Goal: Information Seeking & Learning: Find specific fact

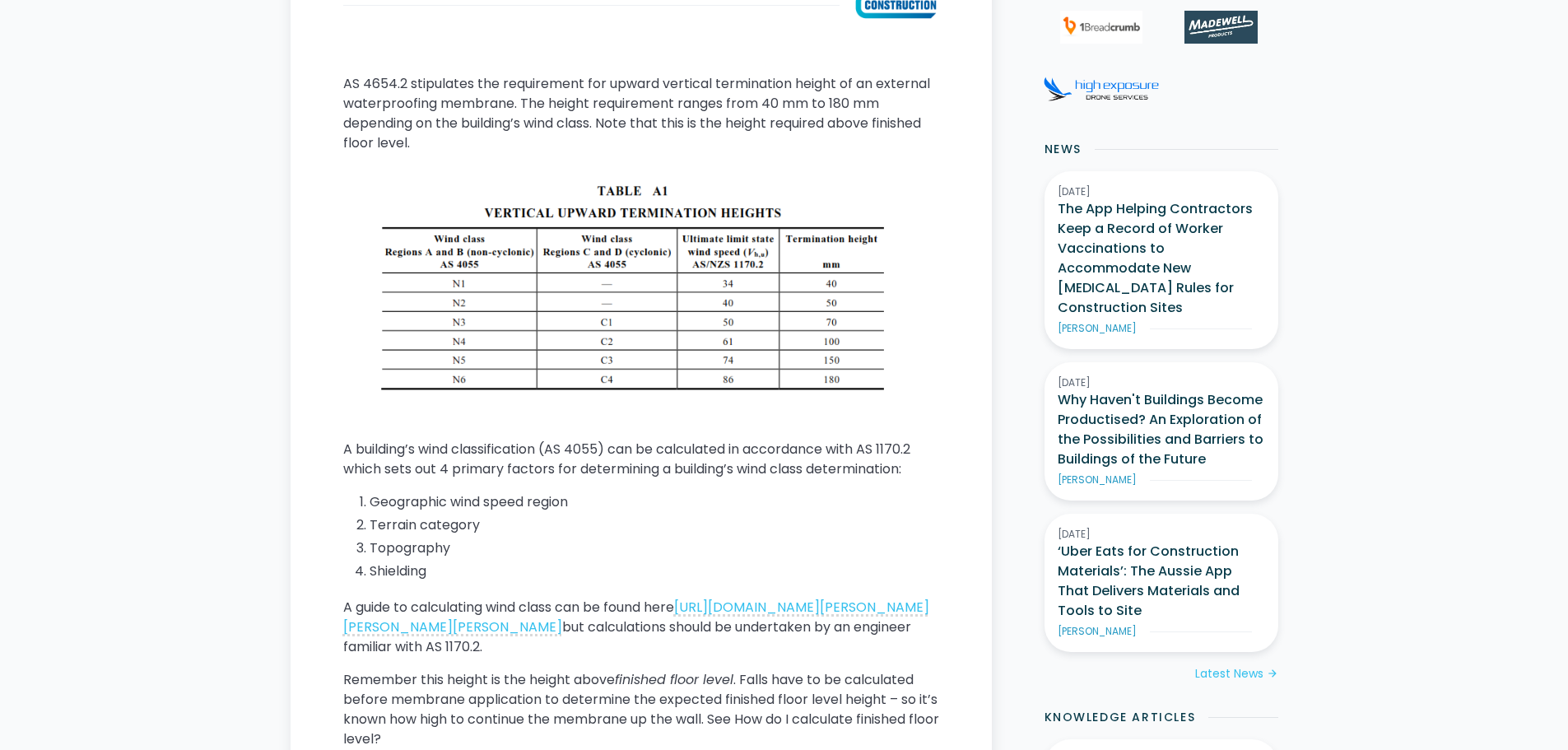
scroll to position [824, 0]
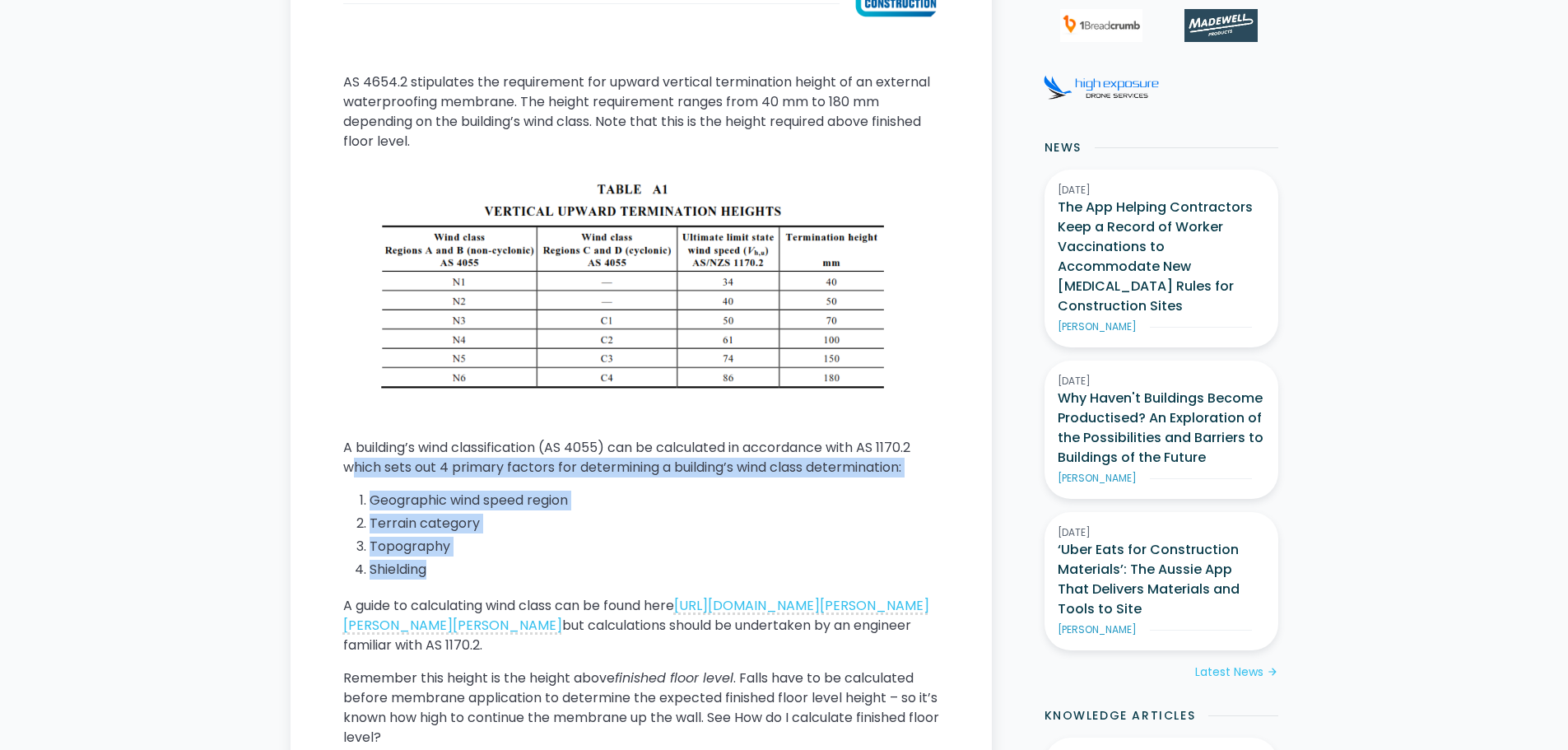
drag, startPoint x: 362, startPoint y: 461, endPoint x: 565, endPoint y: 547, distance: 220.5
click at [549, 580] on div "AS 4654.2 stipulates the requirement for upward vertical termination height of …" at bounding box center [641, 417] width 596 height 688
click at [686, 536] on ol "Geographic wind speed region Terrain category Topography Shielding" at bounding box center [641, 537] width 596 height 92
click at [667, 480] on div "AS 4654.2 stipulates the requirement for upward vertical termination height of …" at bounding box center [641, 417] width 596 height 688
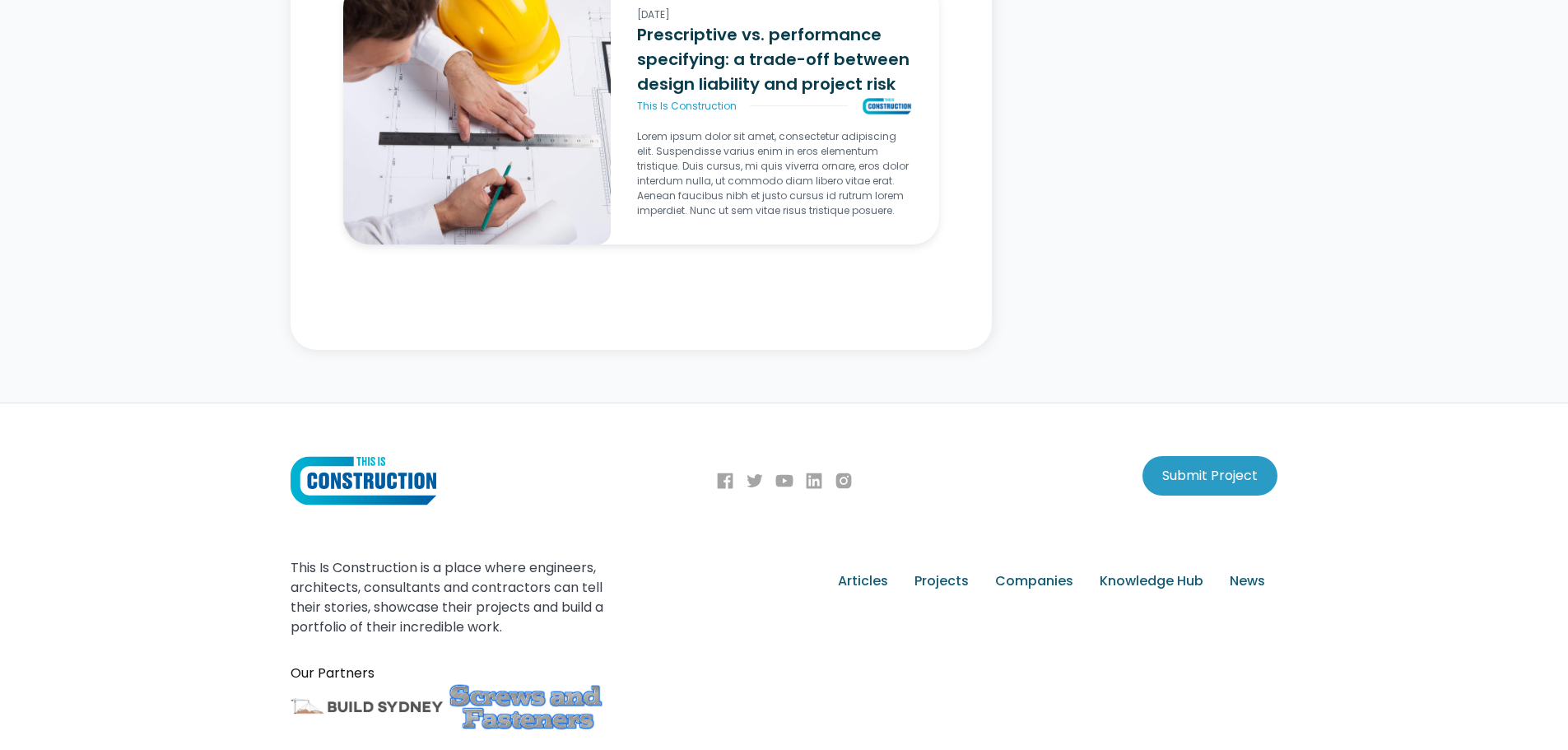
scroll to position [2370, 0]
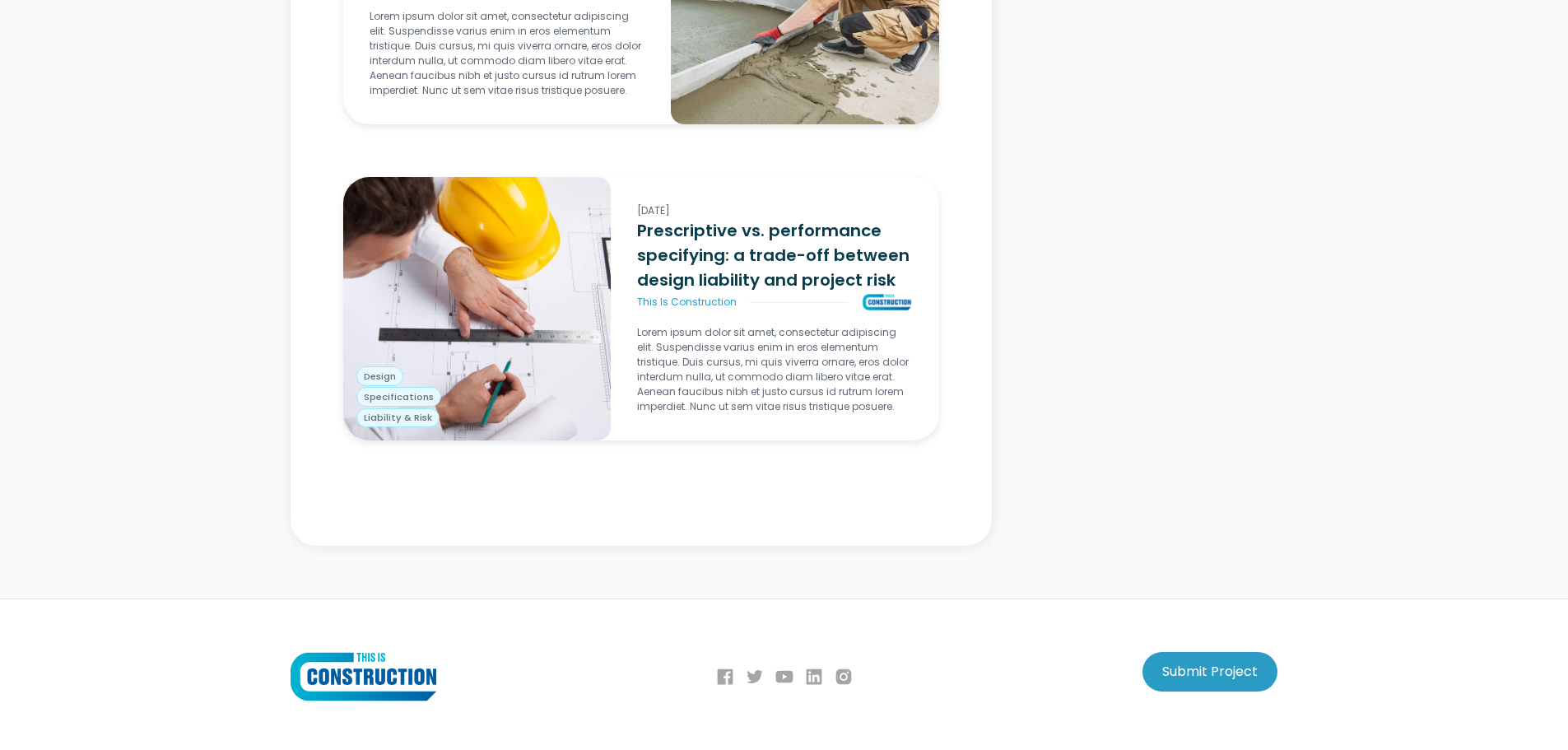
scroll to position [3705, 0]
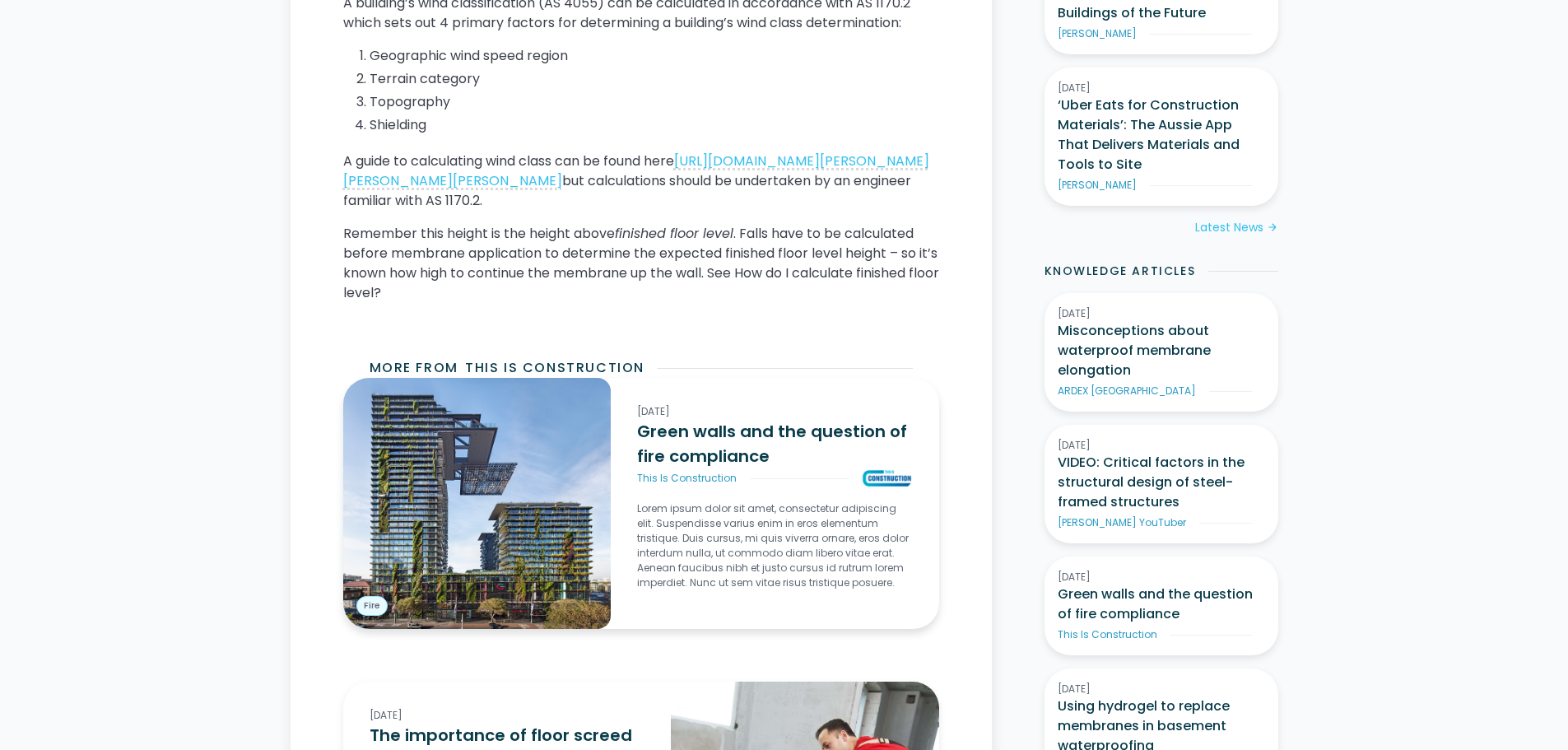
scroll to position [1153, 0]
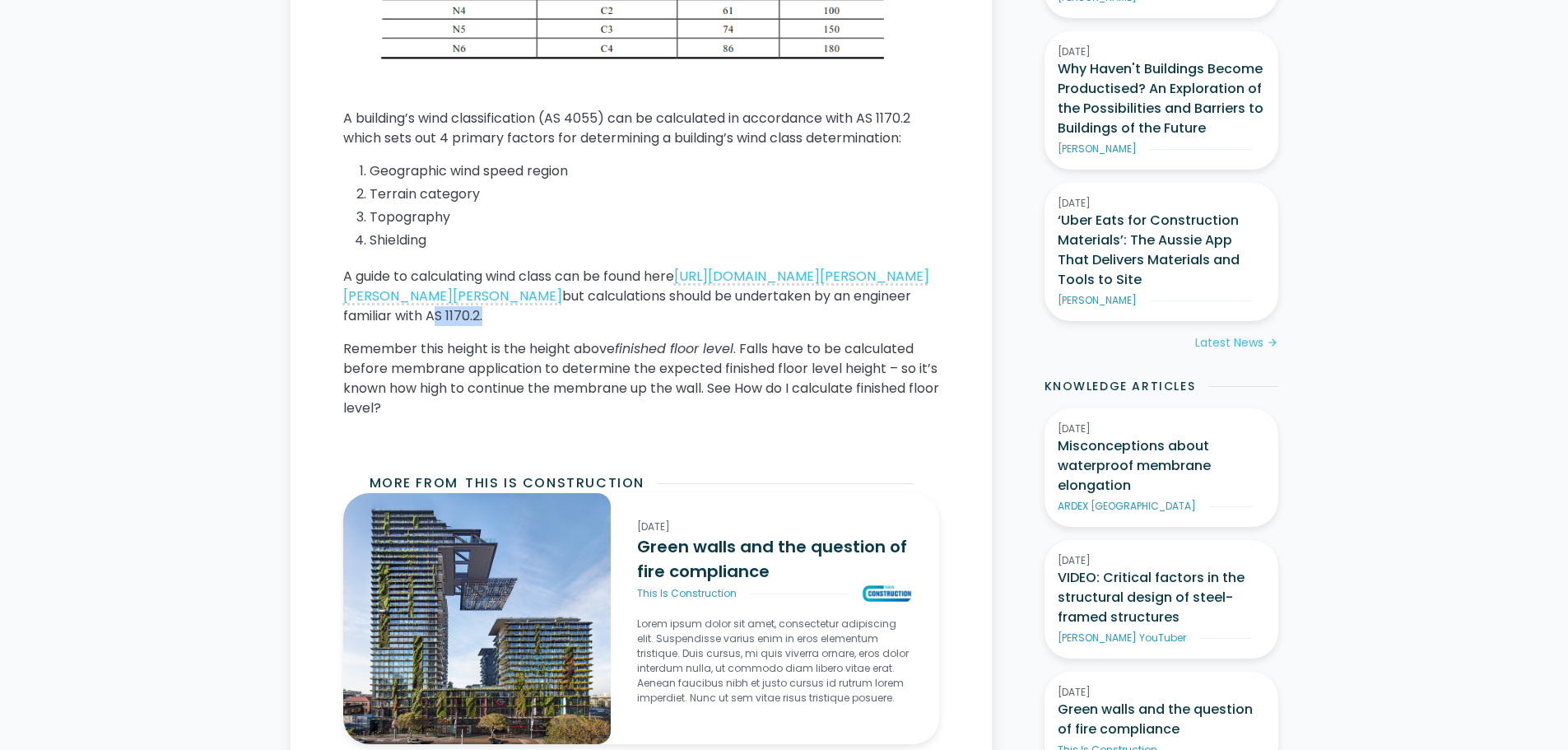
drag, startPoint x: 544, startPoint y: 337, endPoint x: 493, endPoint y: 334, distance: 51.1
click at [493, 326] on p "A guide to calculating wind class can be found here https://www.monier.com.au/-…" at bounding box center [641, 296] width 596 height 59
